Goal: Task Accomplishment & Management: Use online tool/utility

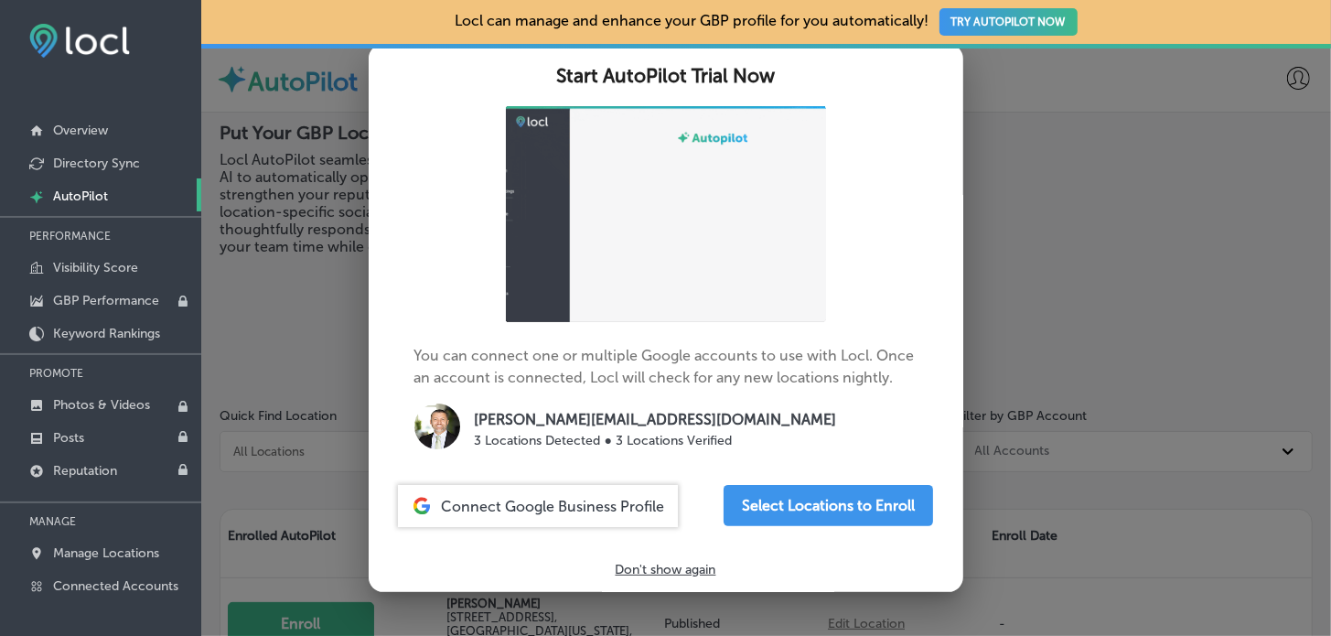
scroll to position [102, 0]
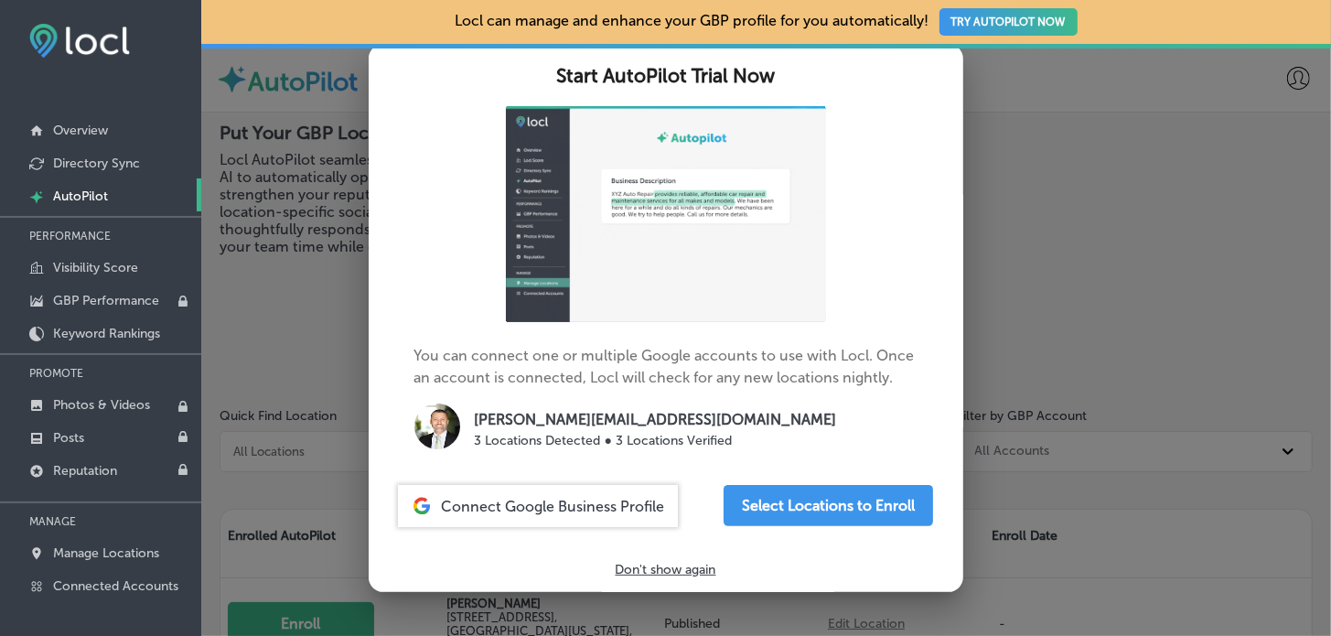
click at [686, 565] on p "Don't show again" at bounding box center [666, 570] width 101 height 16
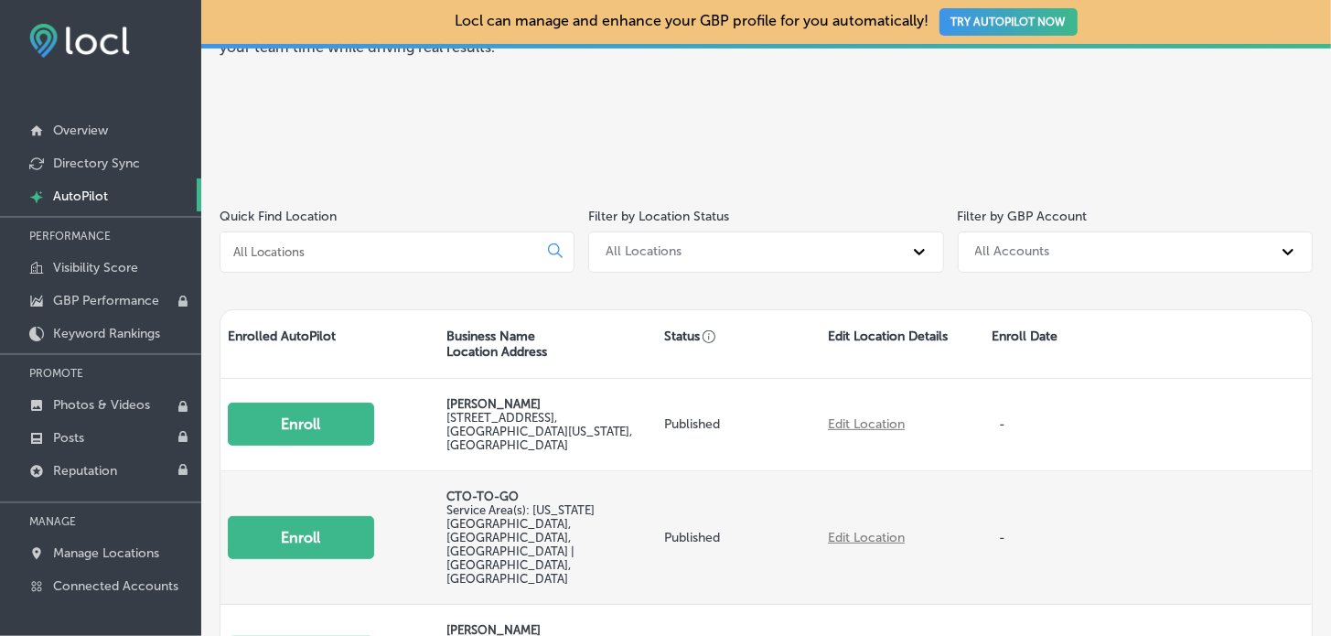
scroll to position [0, 0]
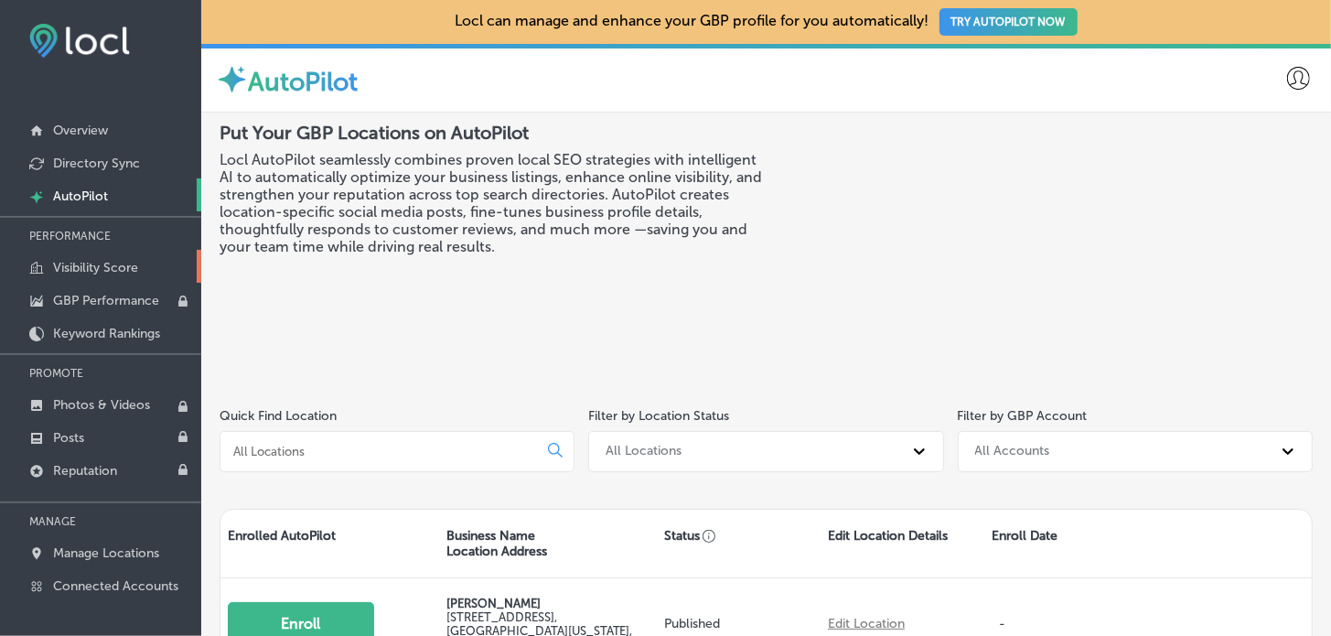
click at [141, 262] on link "Visibility Score" at bounding box center [100, 266] width 201 height 33
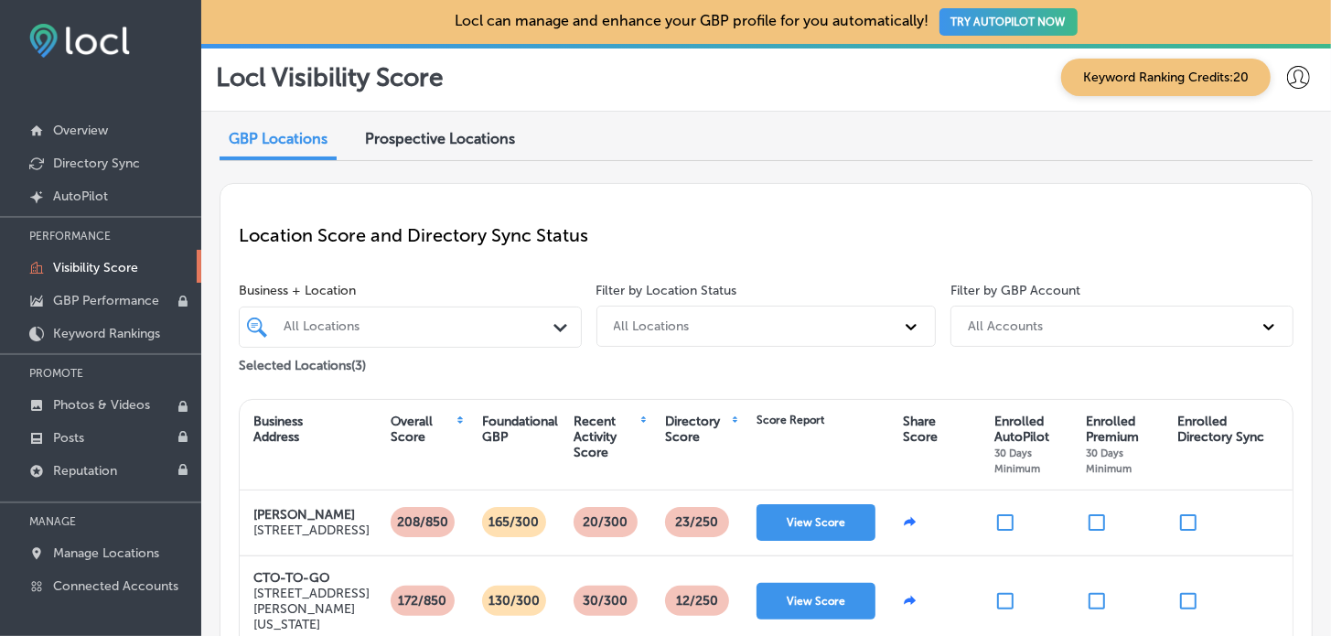
click at [382, 145] on span "Prospective Locations" at bounding box center [440, 138] width 150 height 17
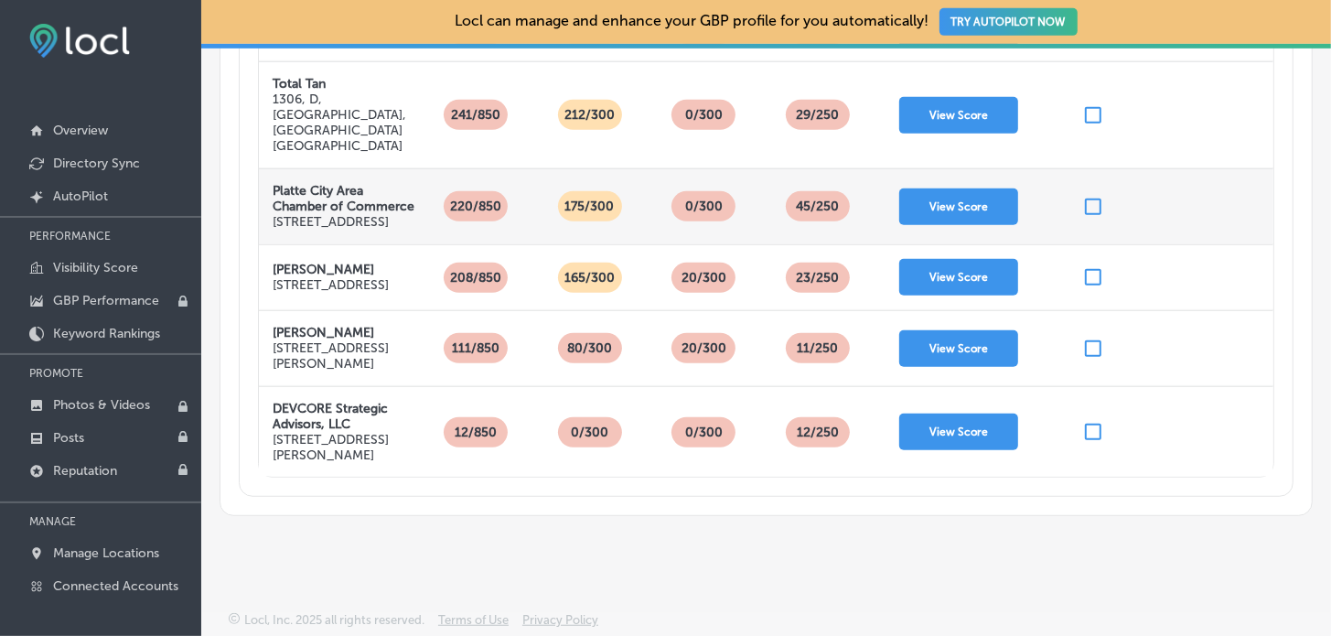
scroll to position [225, 0]
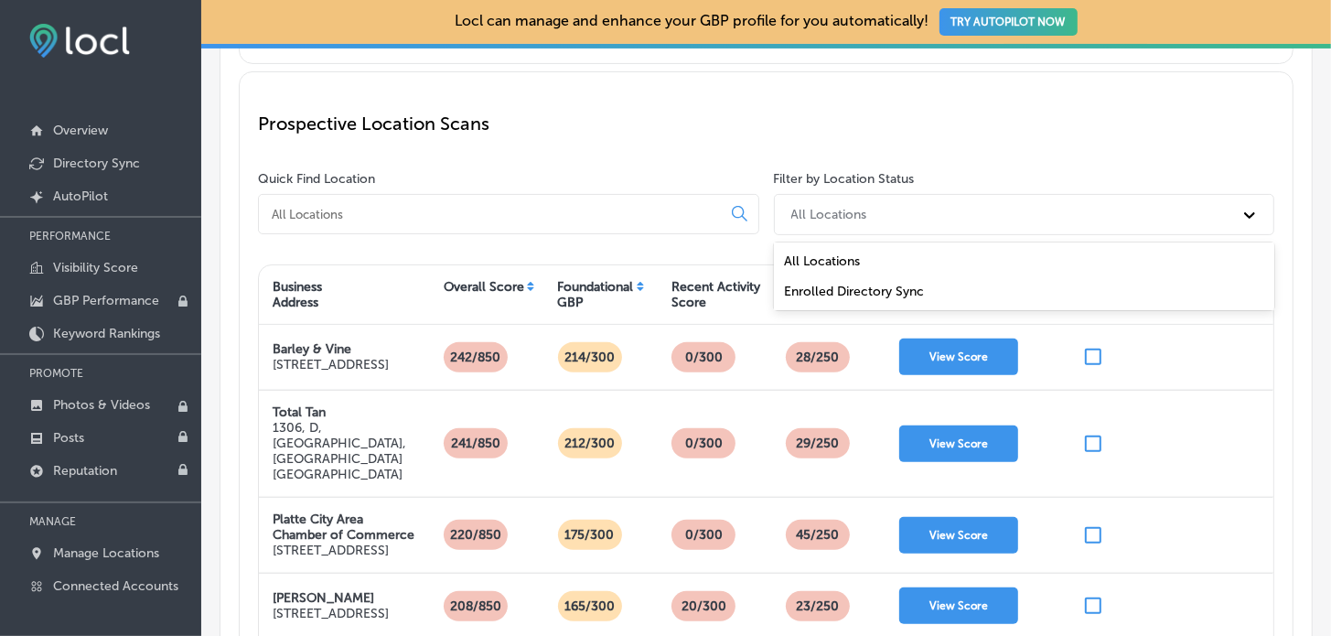
click at [822, 211] on div "All Locations" at bounding box center [829, 215] width 76 height 16
click at [751, 117] on p "Prospective Location Scans" at bounding box center [766, 124] width 1017 height 22
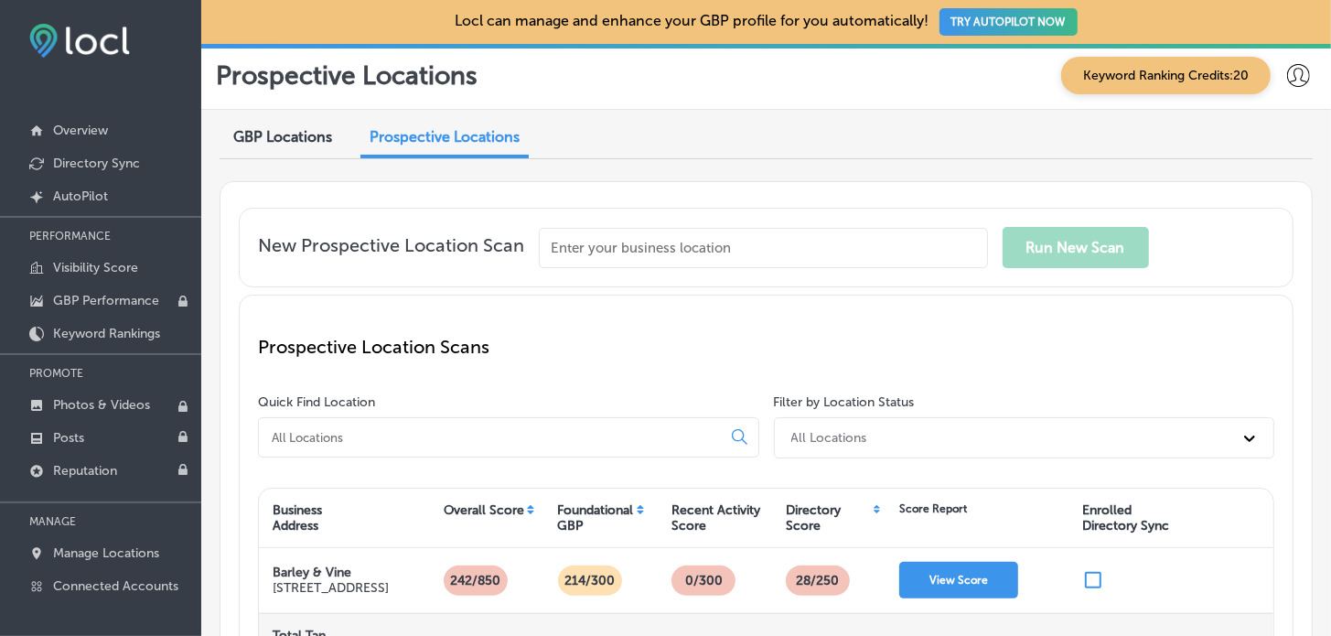
scroll to position [0, 0]
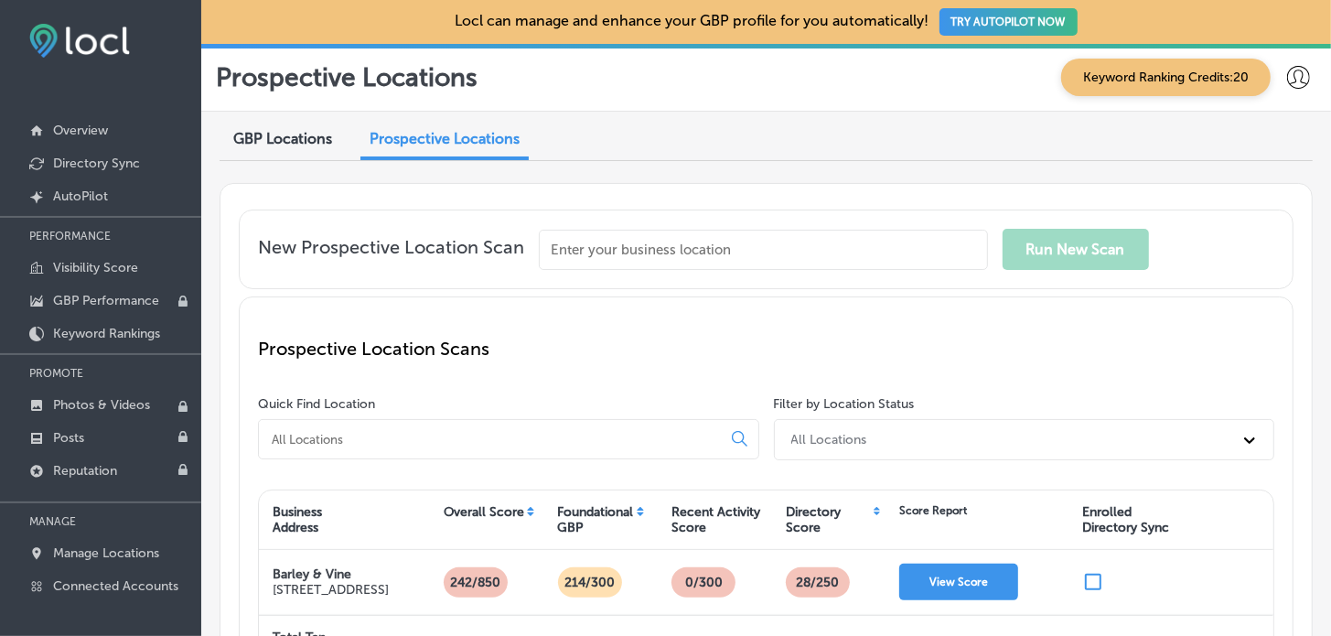
click at [712, 249] on input "text" at bounding box center [763, 250] width 449 height 40
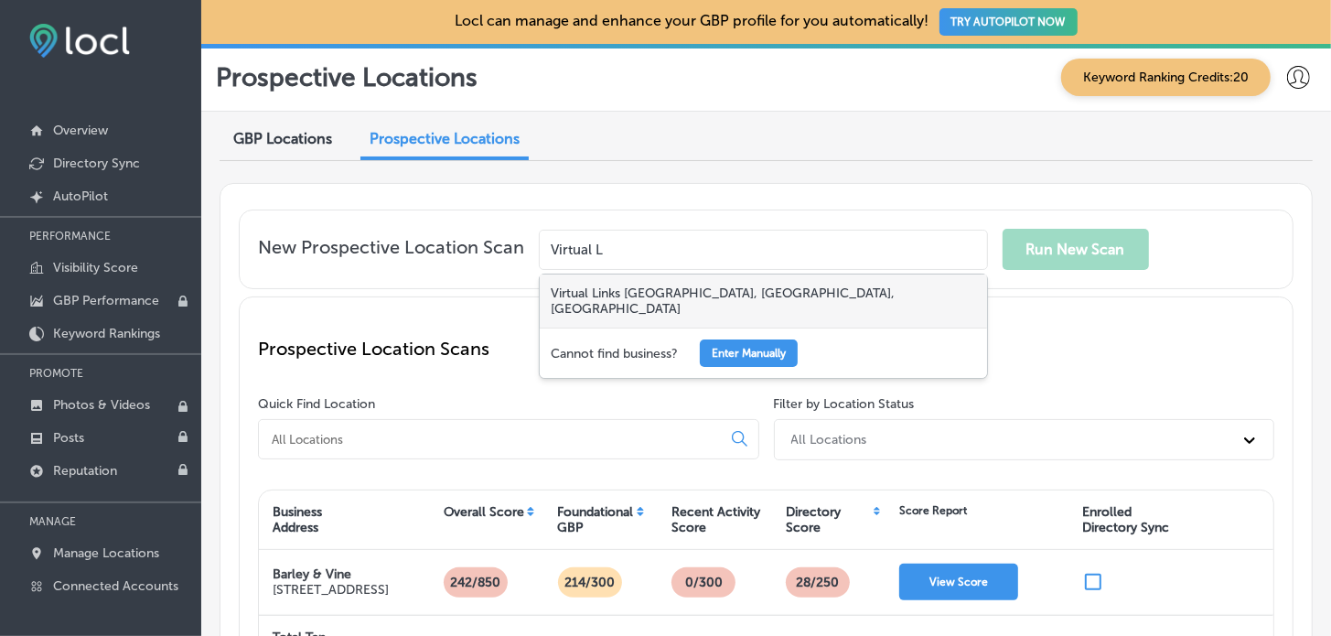
click at [726, 286] on div "Virtual Links [GEOGRAPHIC_DATA], [GEOGRAPHIC_DATA], [GEOGRAPHIC_DATA]" at bounding box center [763, 300] width 447 height 53
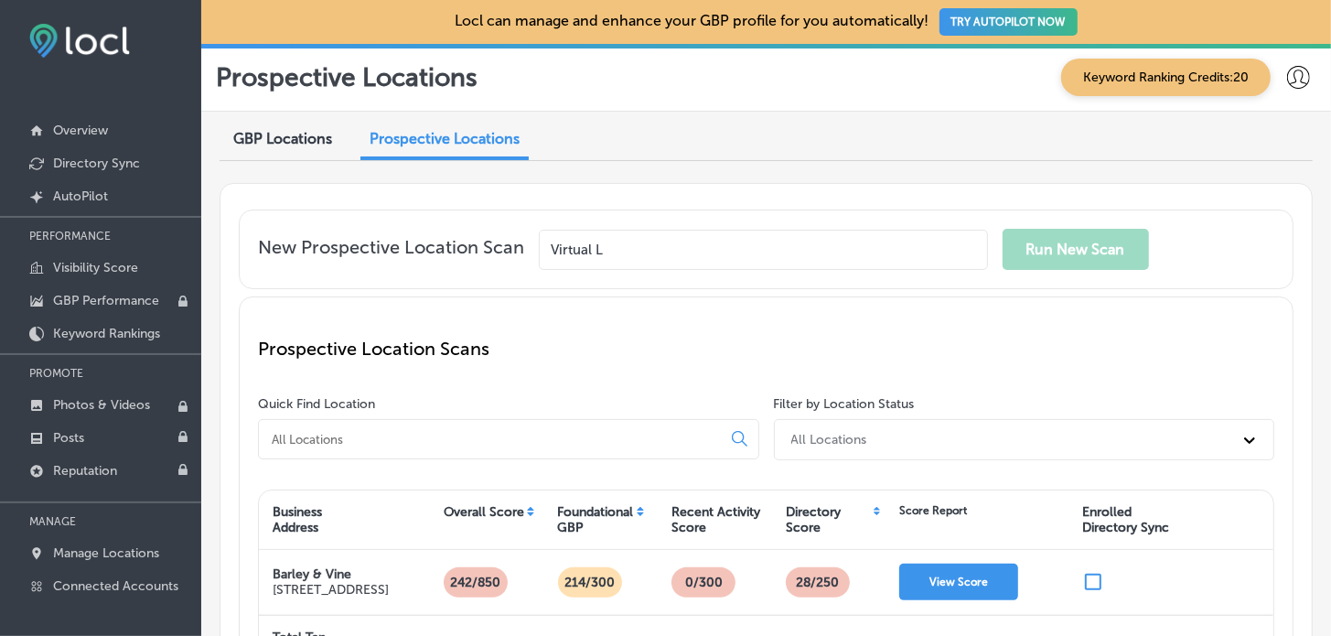
type input "Virtual Links [GEOGRAPHIC_DATA], [GEOGRAPHIC_DATA], [GEOGRAPHIC_DATA]"
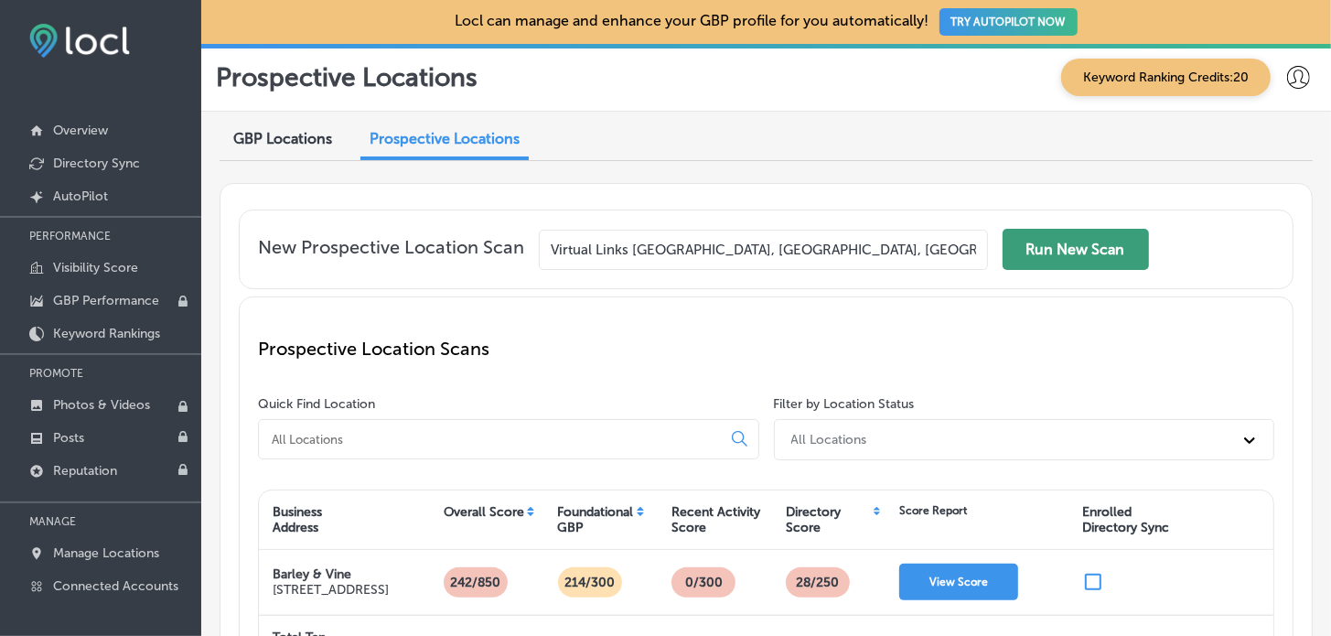
click at [1065, 238] on button "Run New Scan" at bounding box center [1076, 249] width 146 height 41
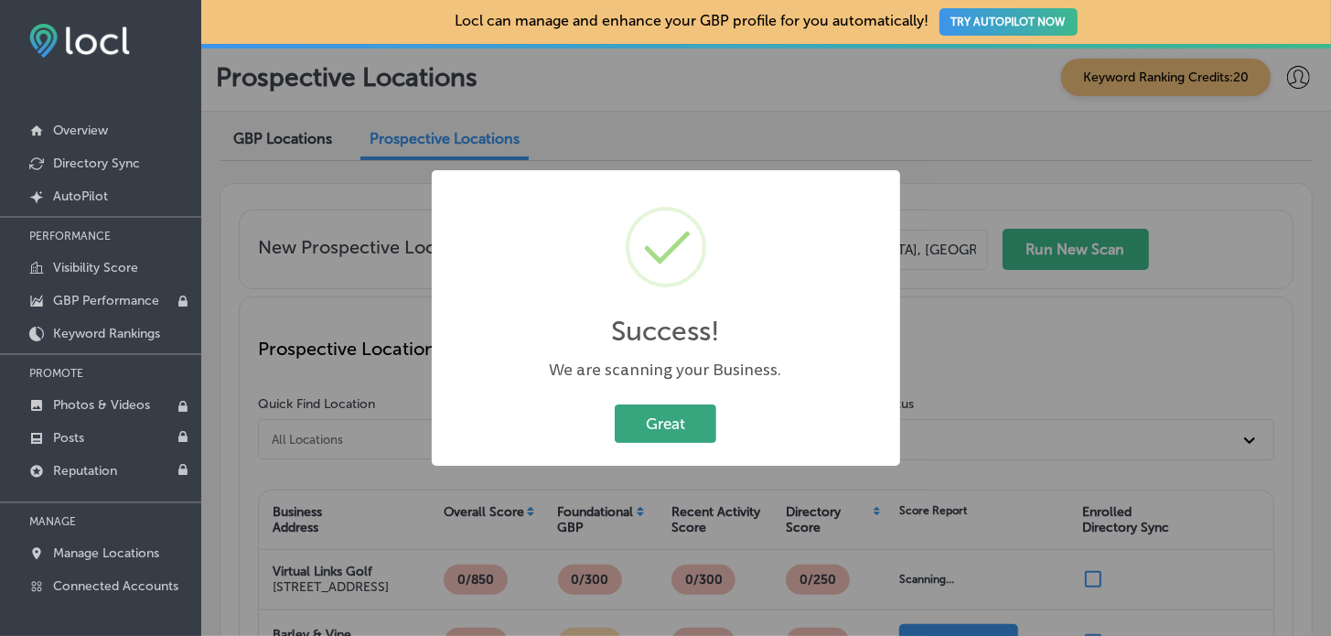
click at [627, 426] on button "Great" at bounding box center [666, 423] width 102 height 38
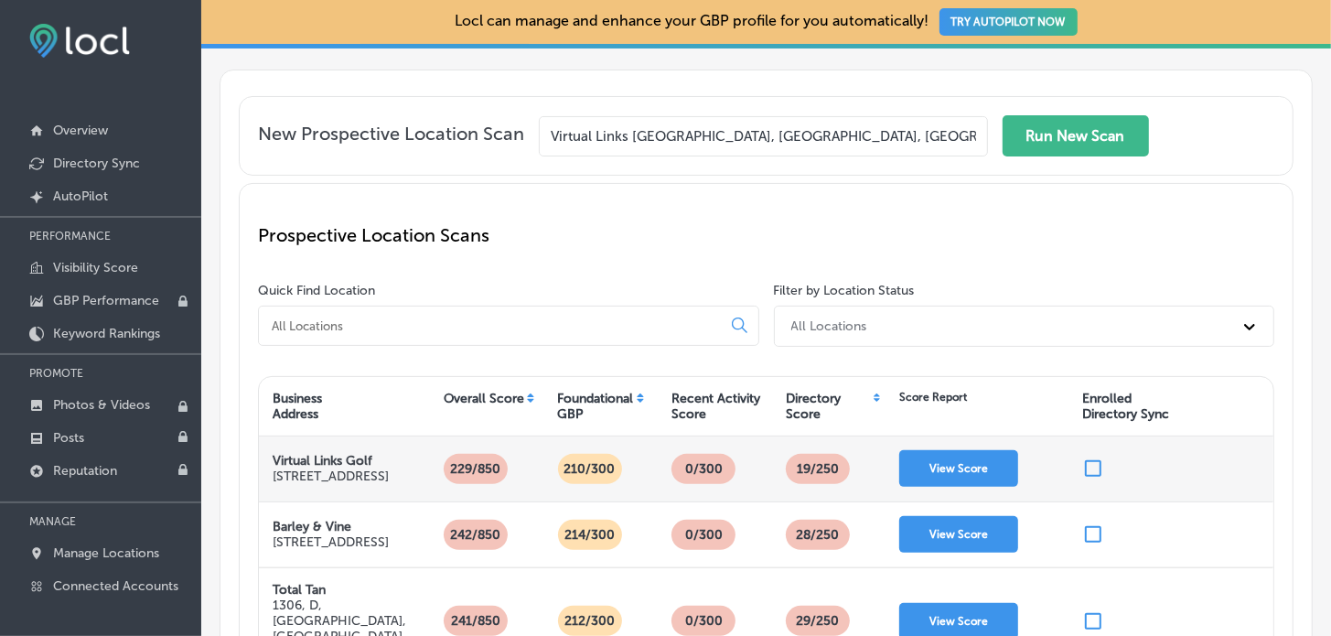
scroll to position [182, 0]
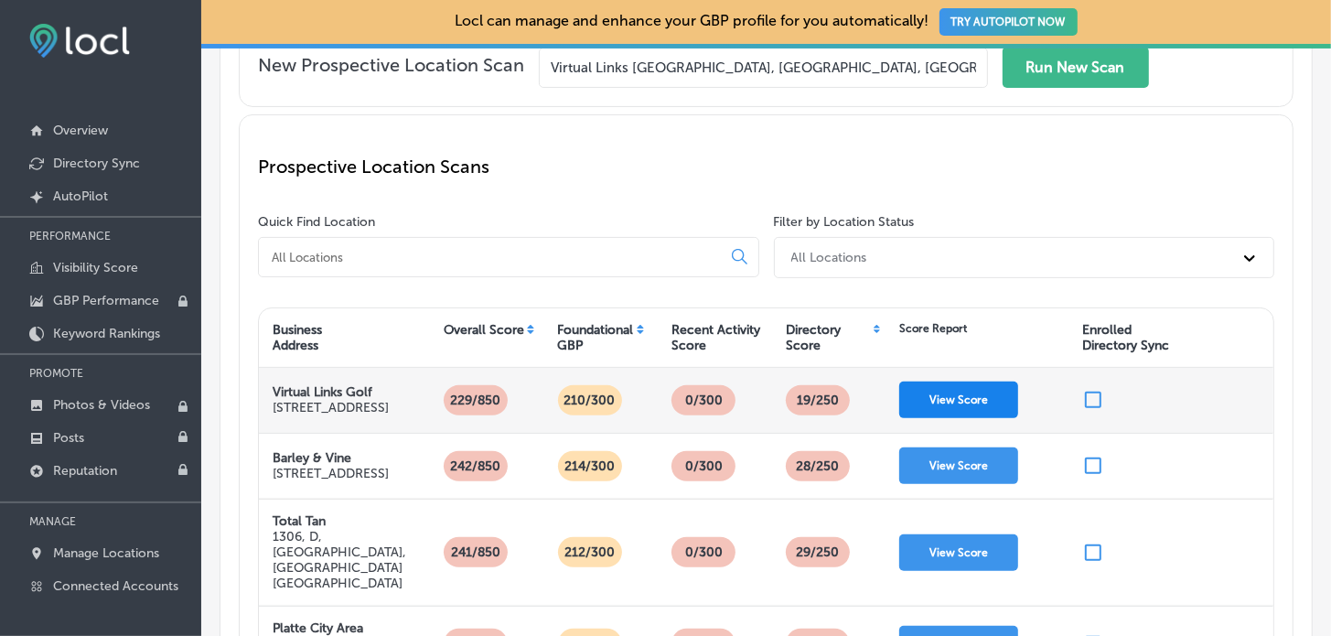
click at [939, 404] on button "View Score" at bounding box center [958, 400] width 119 height 37
